Goal: Task Accomplishment & Management: Manage account settings

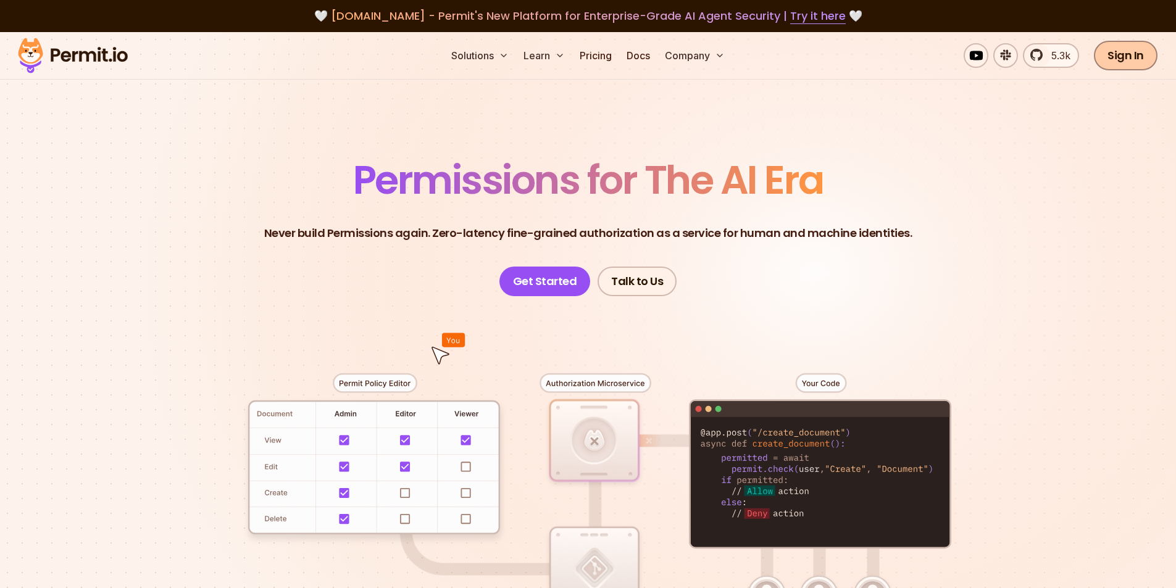
click at [1123, 56] on link "Sign In" at bounding box center [1126, 56] width 64 height 30
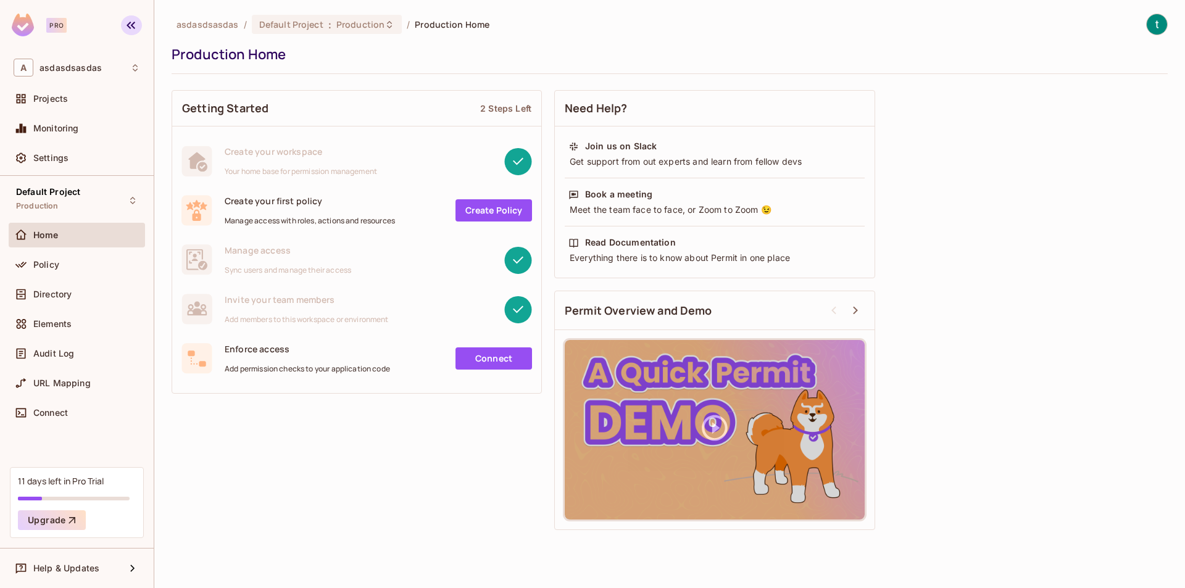
click at [130, 27] on icon "button" at bounding box center [130, 25] width 15 height 15
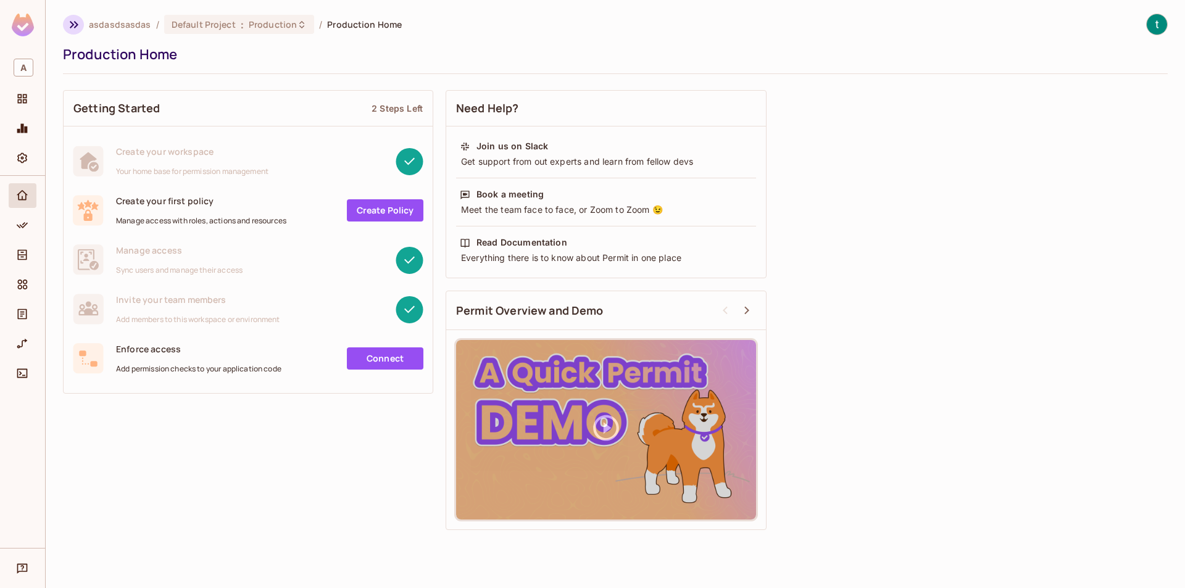
click at [69, 23] on icon "button" at bounding box center [74, 24] width 15 height 15
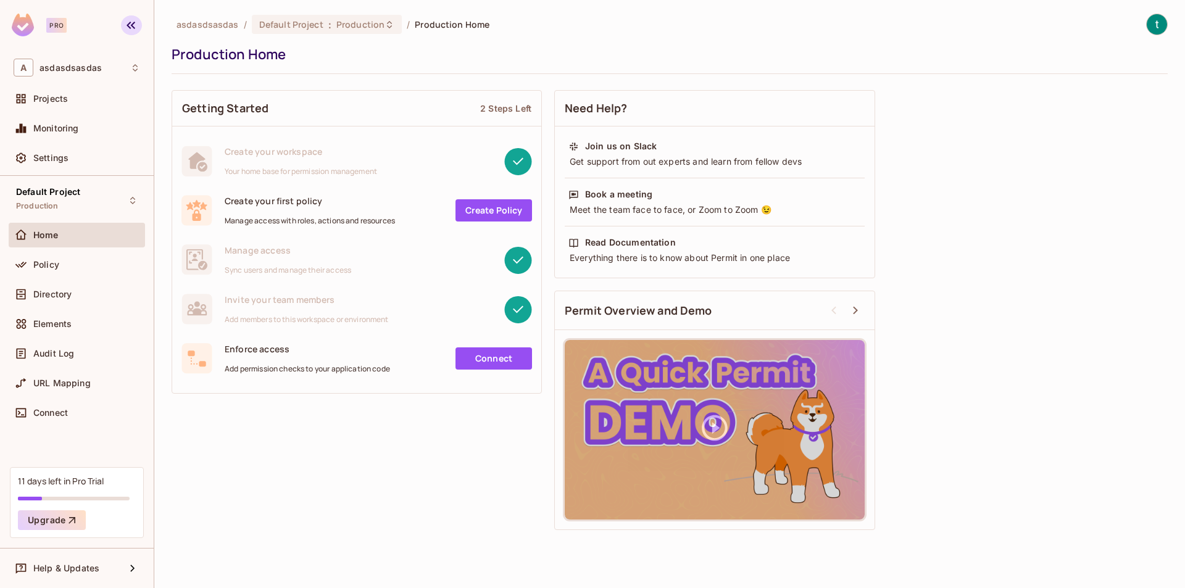
click at [136, 25] on icon "button" at bounding box center [130, 25] width 15 height 15
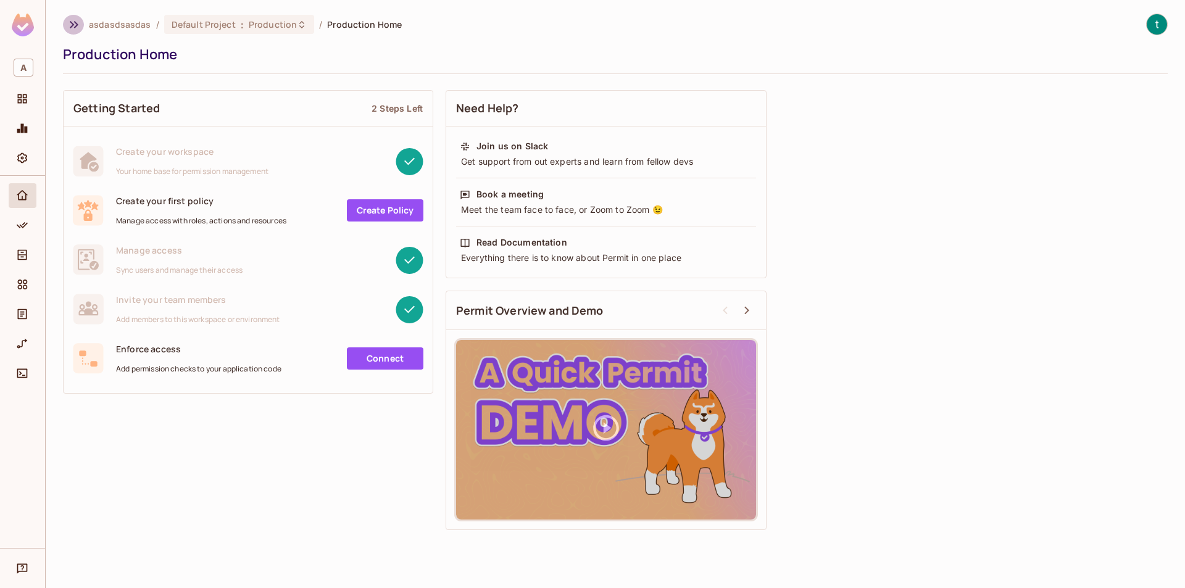
click at [75, 25] on icon "button" at bounding box center [74, 24] width 15 height 15
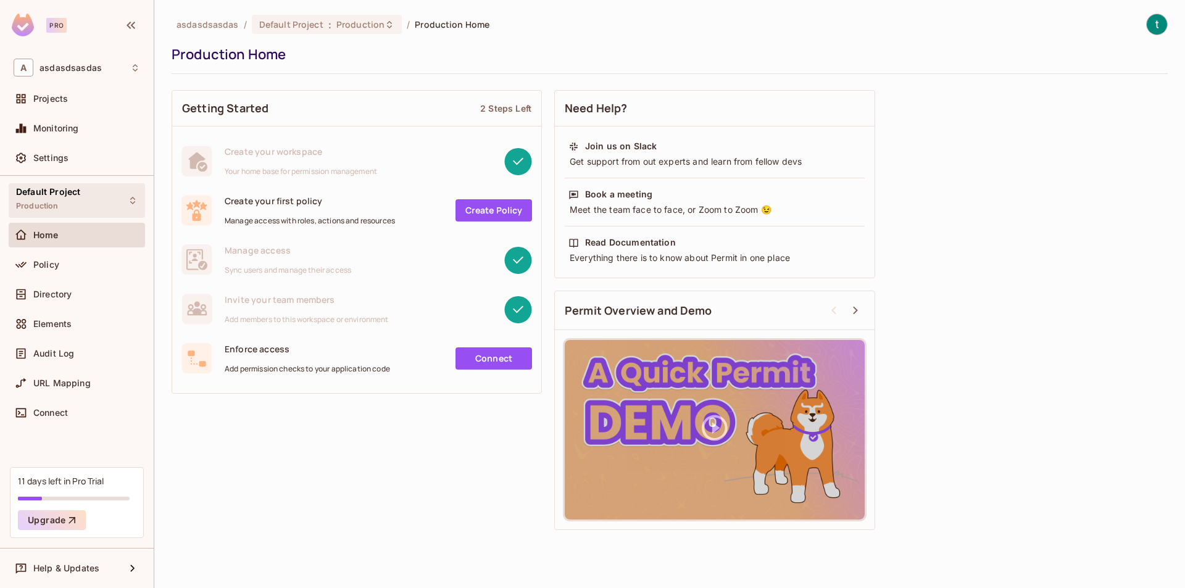
click at [131, 196] on icon at bounding box center [133, 201] width 10 height 10
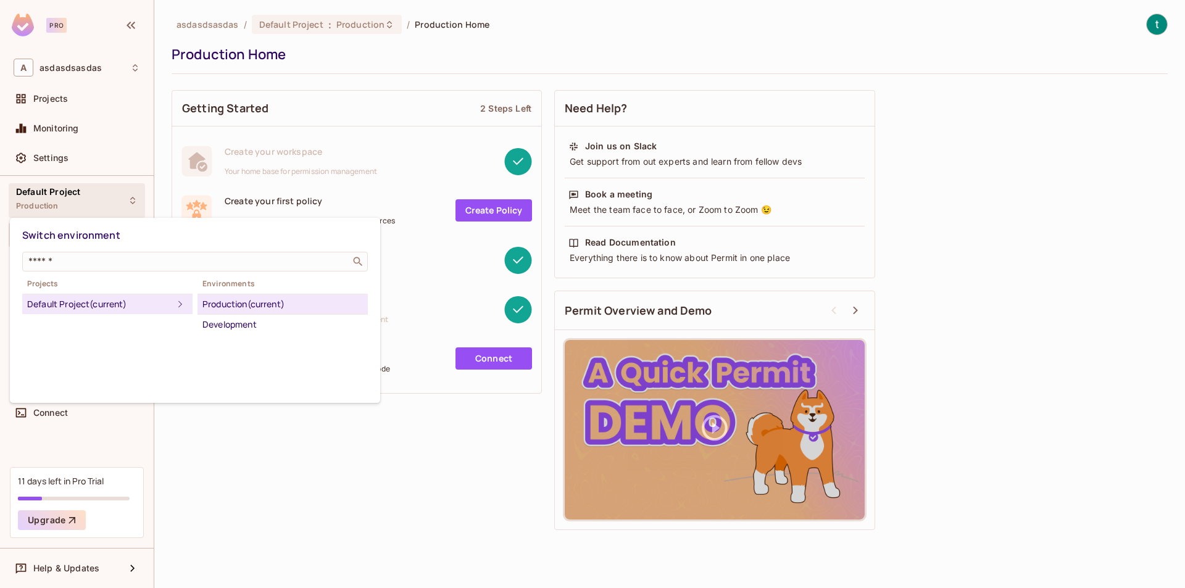
click at [131, 196] on div at bounding box center [592, 294] width 1185 height 588
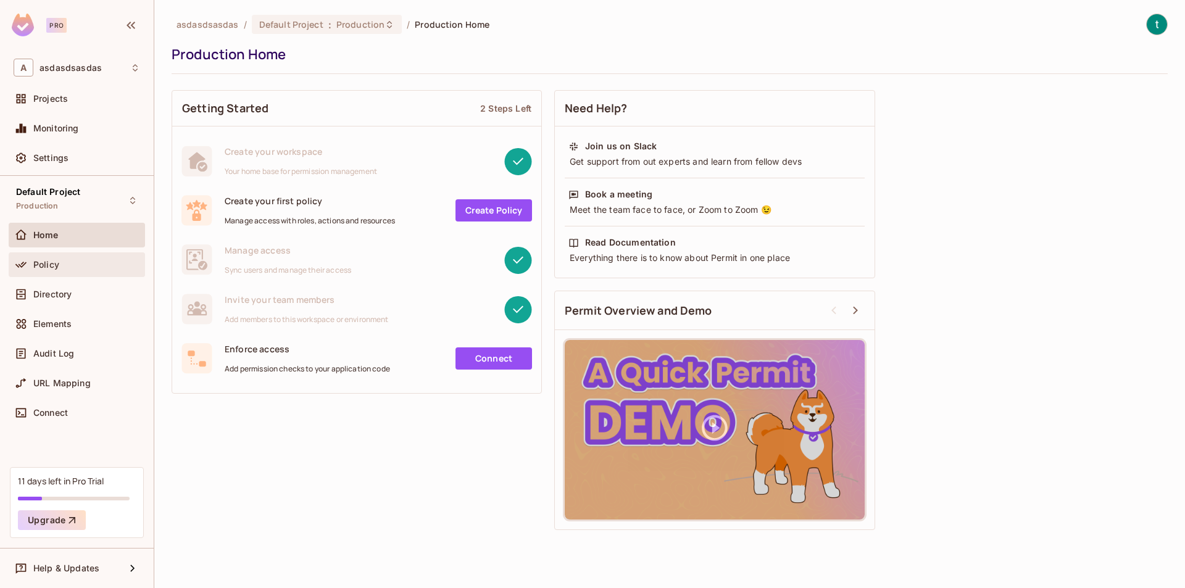
click at [90, 273] on div "Policy" at bounding box center [77, 264] width 136 height 25
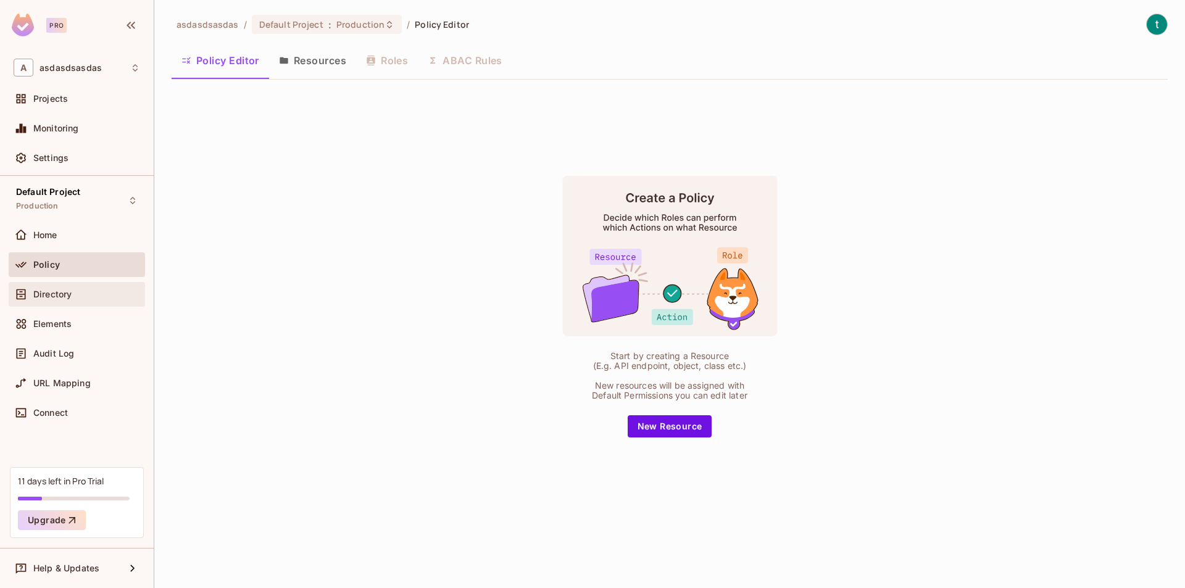
click at [80, 290] on div "Directory" at bounding box center [86, 294] width 107 height 10
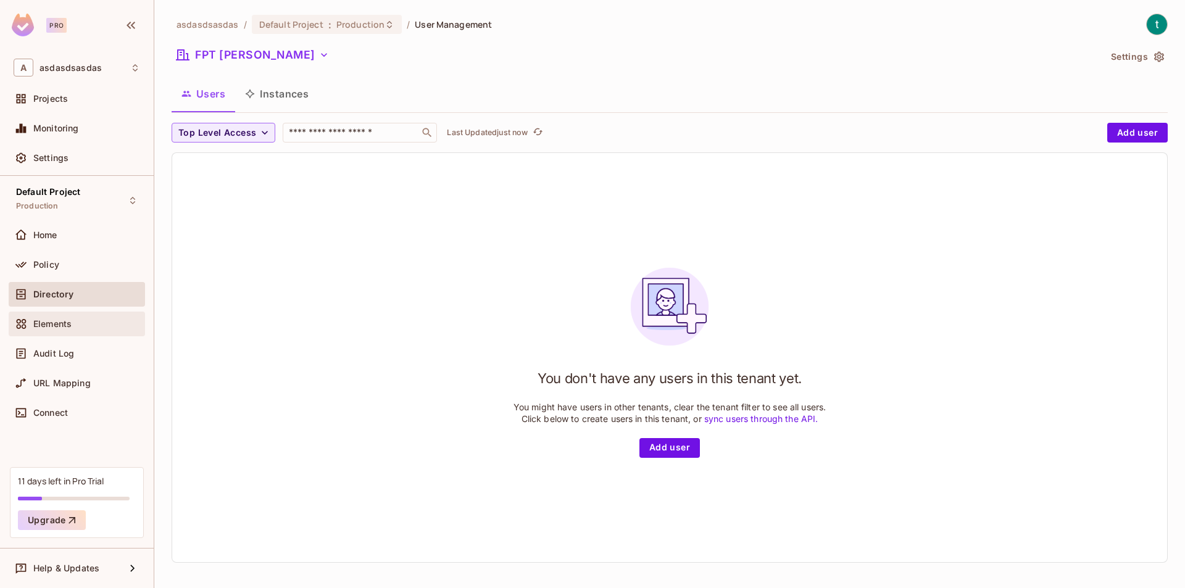
click at [85, 323] on div "Elements" at bounding box center [86, 324] width 107 height 10
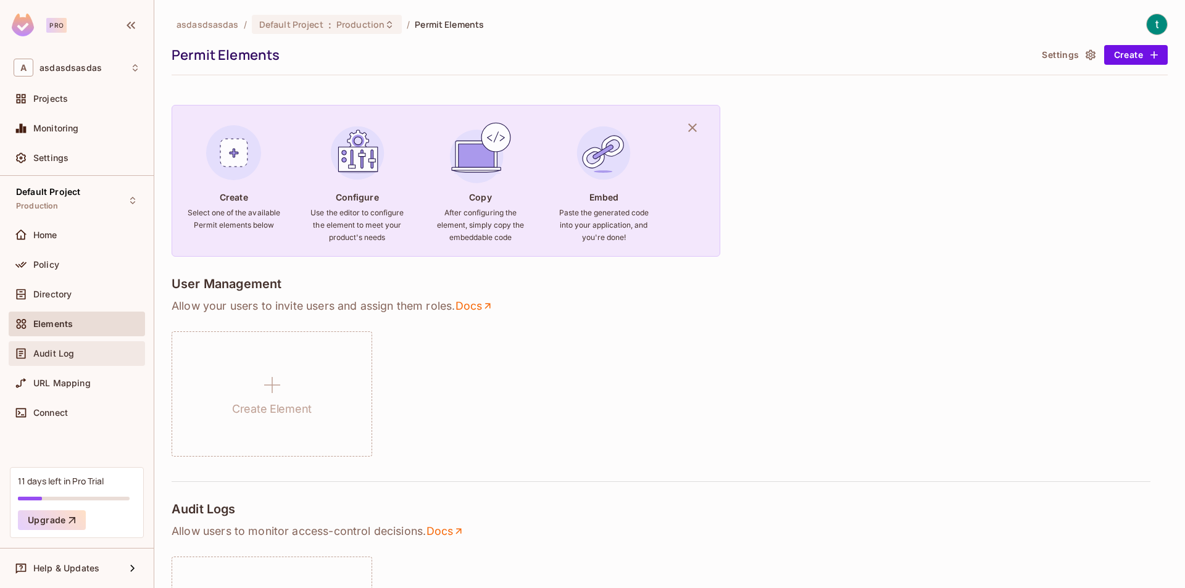
click at [93, 360] on div "Audit Log" at bounding box center [77, 353] width 127 height 15
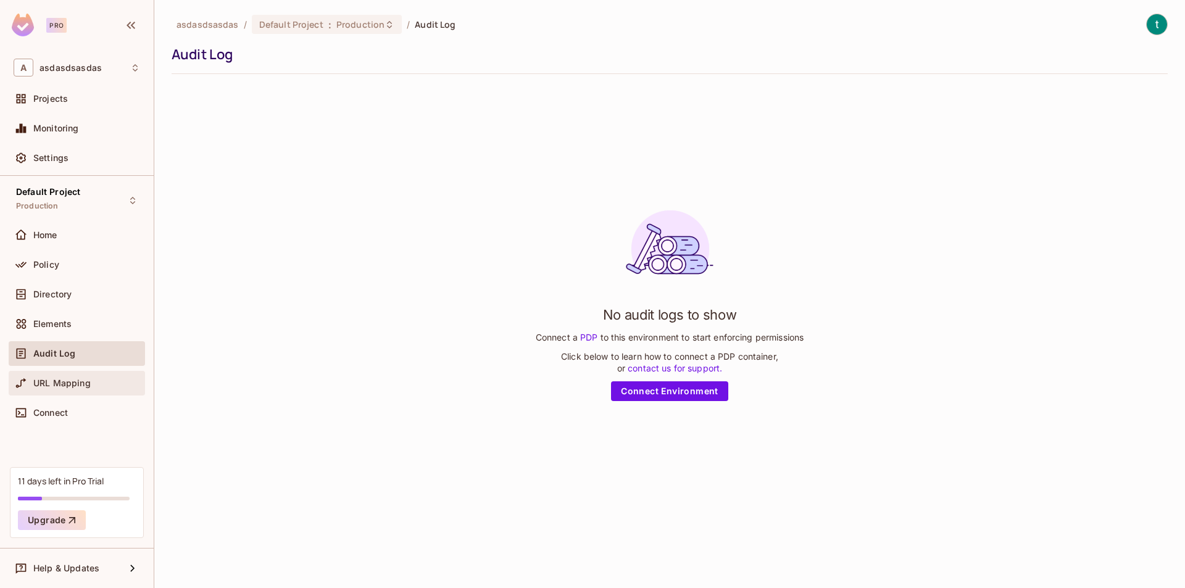
click at [82, 381] on span "URL Mapping" at bounding box center [61, 383] width 57 height 10
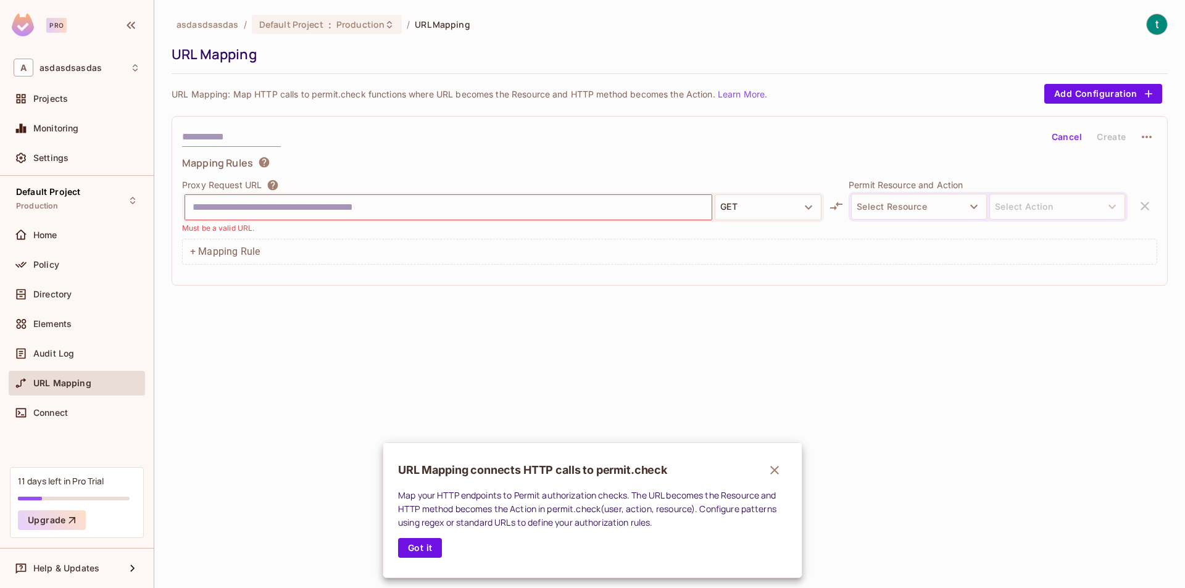
click at [71, 414] on div at bounding box center [592, 294] width 1185 height 588
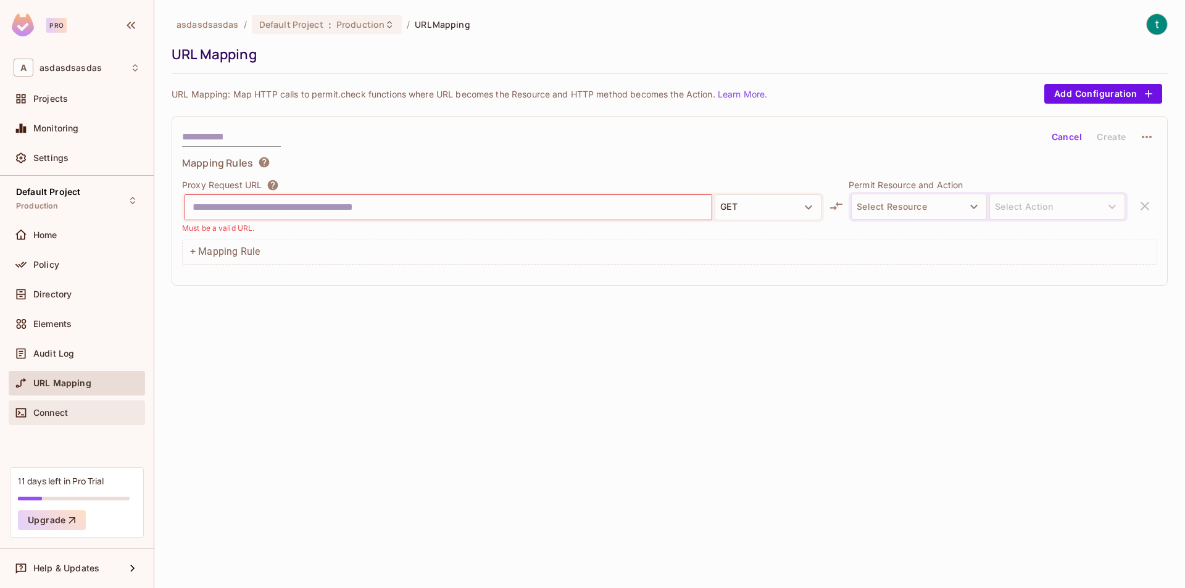
click at [54, 412] on span "Connect" at bounding box center [50, 413] width 35 height 10
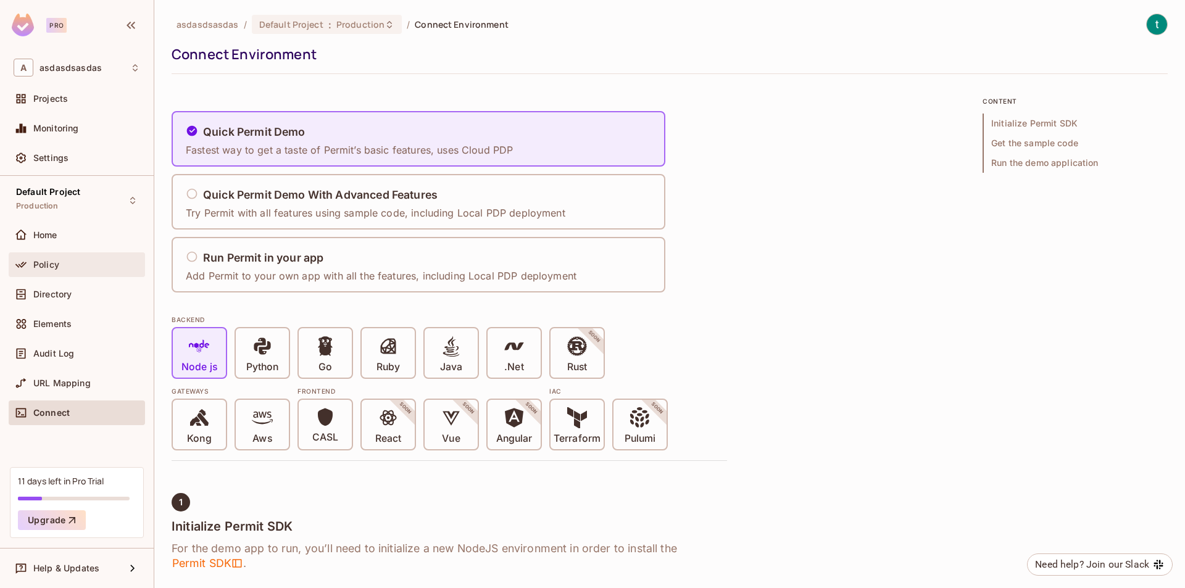
click at [82, 268] on div "Policy" at bounding box center [86, 265] width 107 height 10
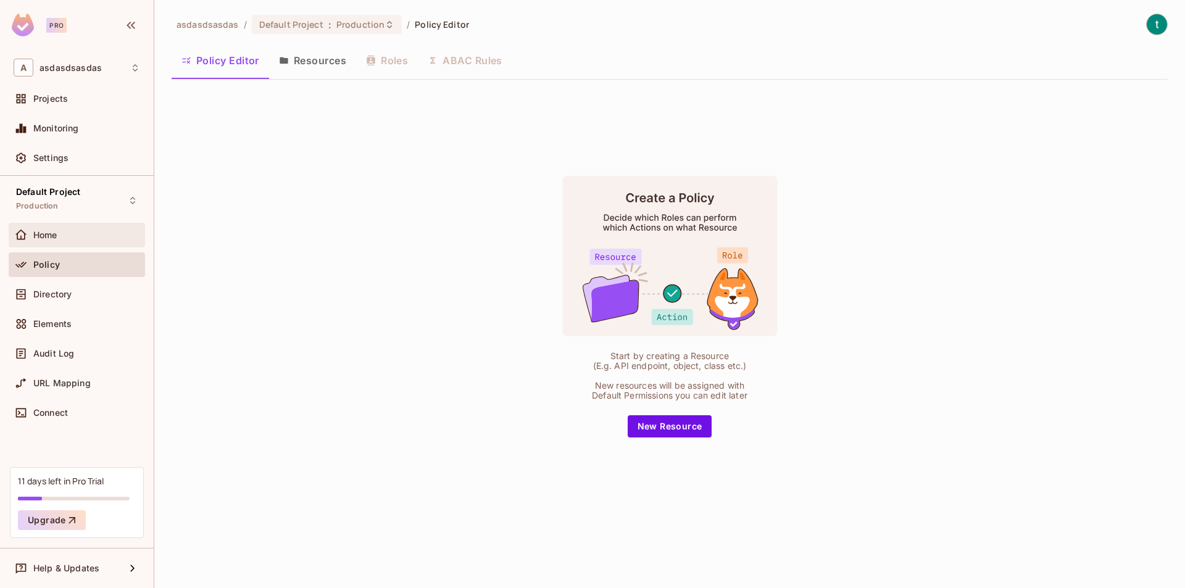
click at [98, 236] on div "Home" at bounding box center [86, 235] width 107 height 10
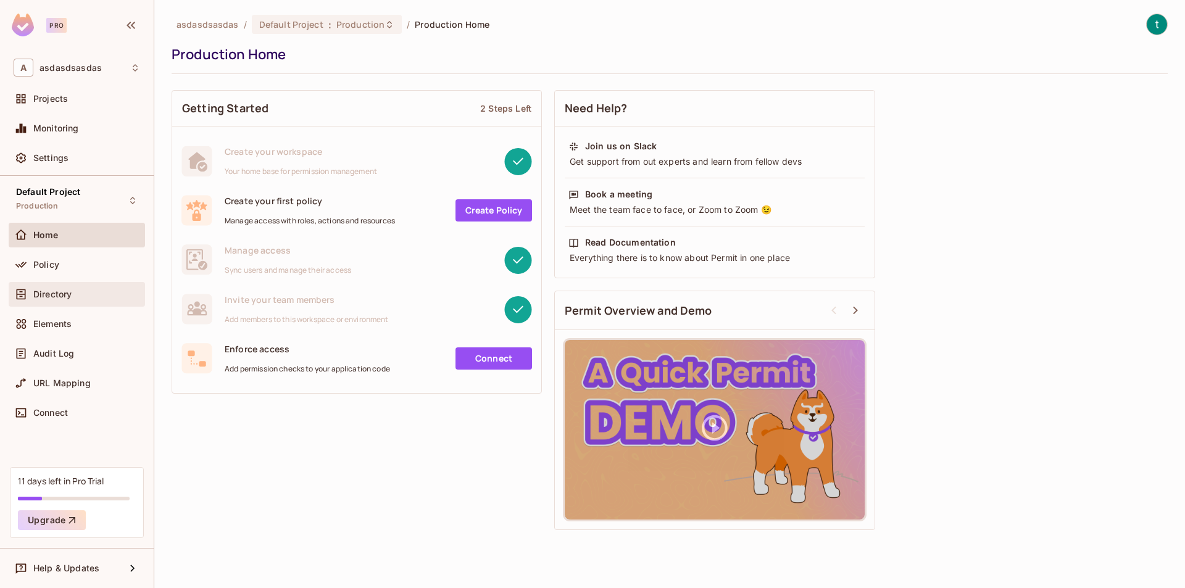
click at [87, 290] on div "Directory" at bounding box center [86, 294] width 107 height 10
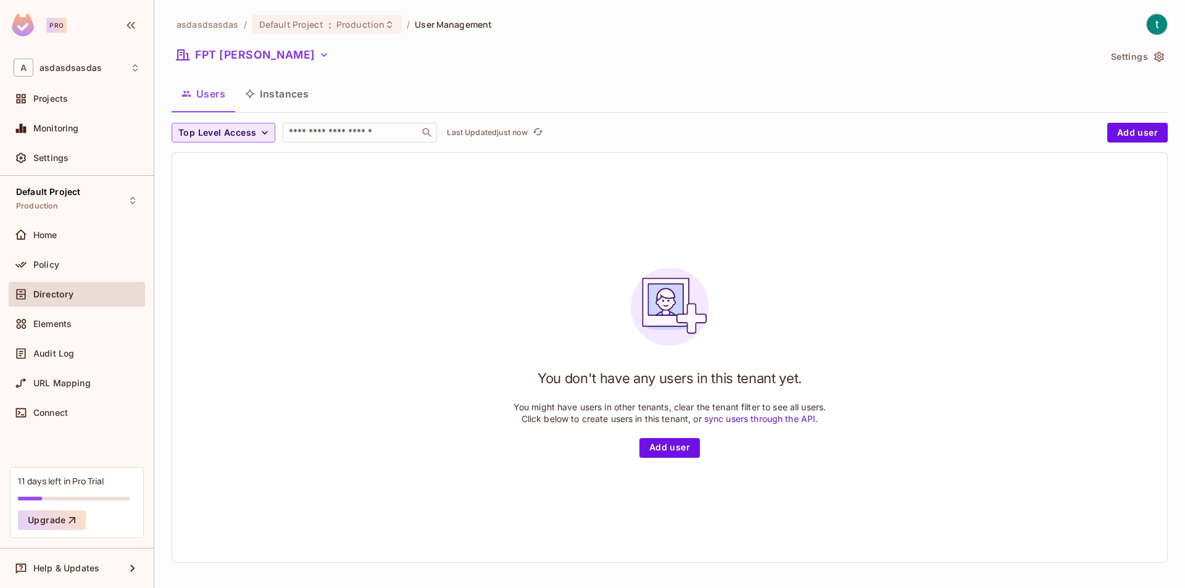
click at [257, 128] on button "Top Level Access" at bounding box center [224, 133] width 104 height 20
click at [254, 129] on div at bounding box center [592, 294] width 1185 height 588
click at [254, 129] on span "Top Level Access" at bounding box center [217, 132] width 78 height 15
click at [254, 129] on div at bounding box center [592, 294] width 1185 height 588
click at [259, 136] on icon "button" at bounding box center [265, 133] width 12 height 12
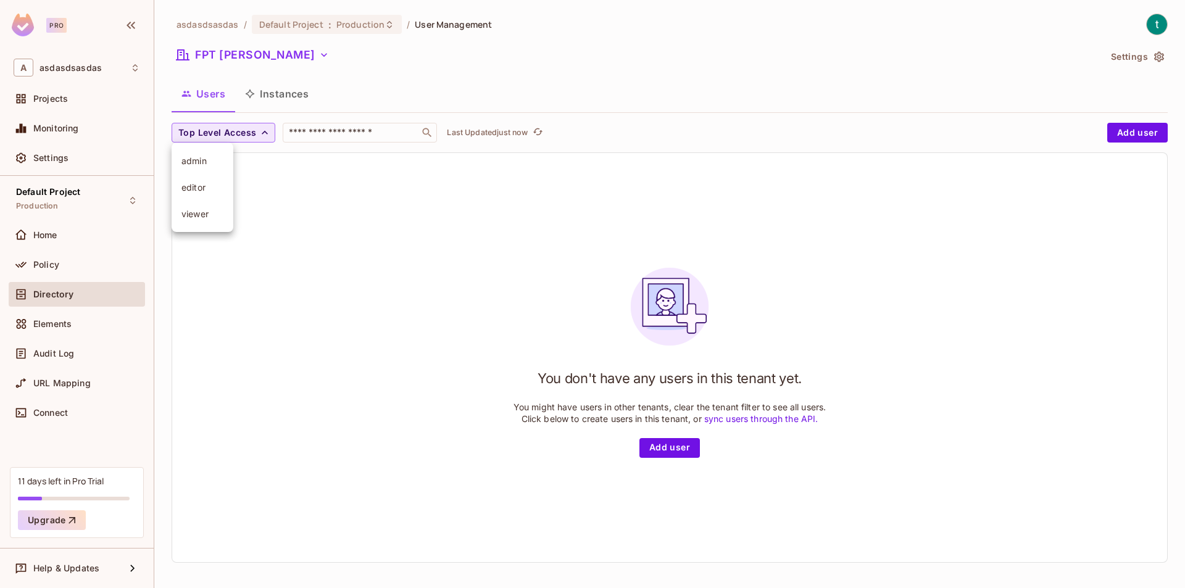
click at [259, 136] on div at bounding box center [592, 294] width 1185 height 588
click at [259, 162] on div "You don't have any users in this tenant yet. You might have users in other tena…" at bounding box center [669, 357] width 995 height 409
click at [125, 27] on icon "button" at bounding box center [130, 25] width 15 height 15
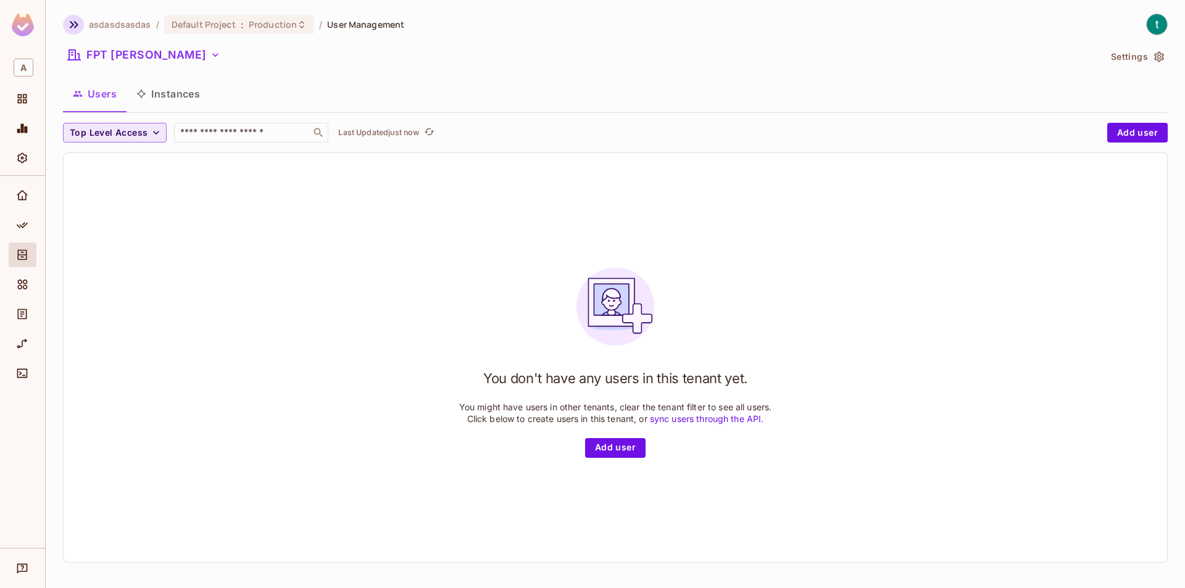
click at [80, 20] on icon "button" at bounding box center [74, 24] width 15 height 15
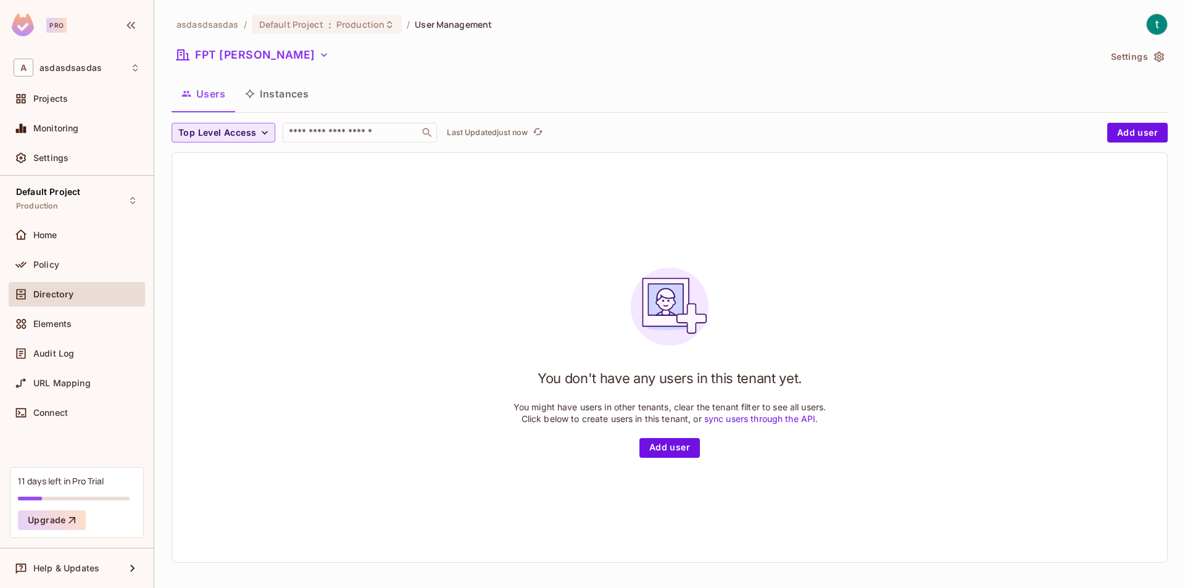
click at [128, 26] on icon "button" at bounding box center [131, 25] width 9 height 7
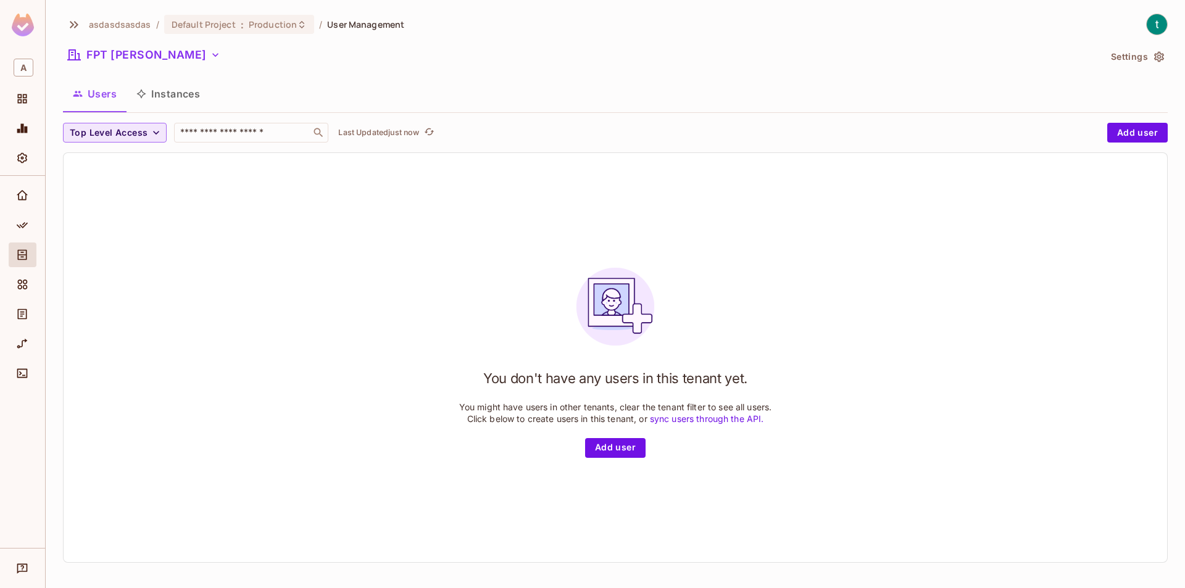
click at [362, 98] on div "Users Instances" at bounding box center [615, 93] width 1105 height 31
click at [70, 26] on icon "button" at bounding box center [74, 24] width 15 height 15
